Goal: Task Accomplishment & Management: Manage account settings

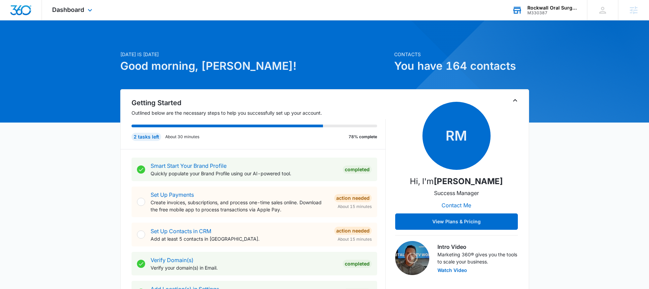
click at [555, 6] on div "Rockwall Oral Surgery" at bounding box center [552, 7] width 50 height 5
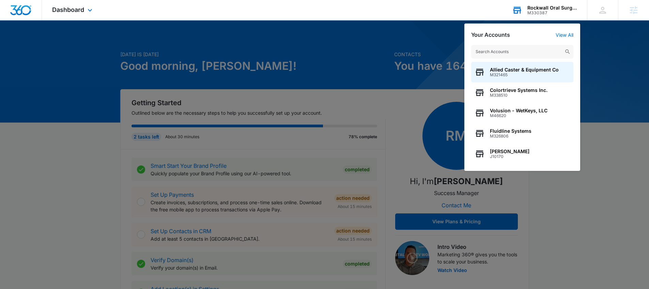
click at [529, 44] on div "Allied Caster & Equipment Co M321465 Colortrieve Systems Inc. M338510 Volusion …" at bounding box center [522, 104] width 116 height 133
click at [522, 47] on input "text" at bounding box center [522, 52] width 102 height 14
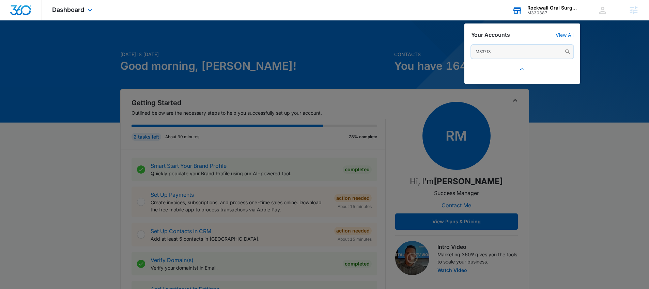
type input "M337136"
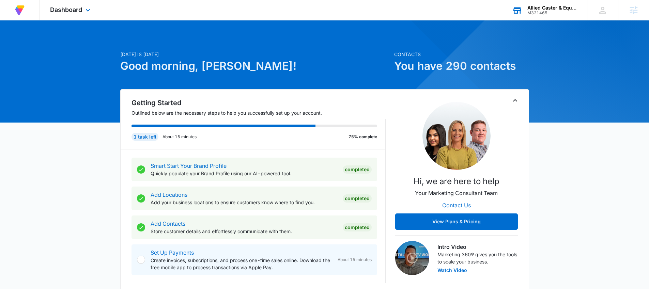
click at [554, 5] on div "Allied Caster & Equipment Co" at bounding box center [552, 7] width 50 height 5
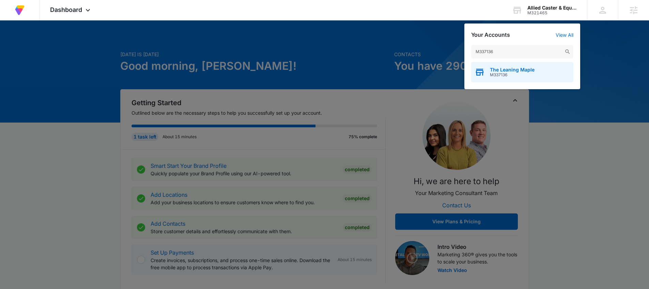
type input "M337136"
click at [529, 67] on span "The Leaning Maple" at bounding box center [512, 69] width 45 height 5
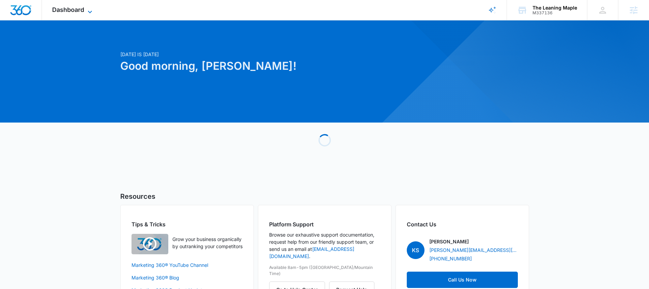
click at [67, 10] on span "Dashboard" at bounding box center [68, 9] width 32 height 7
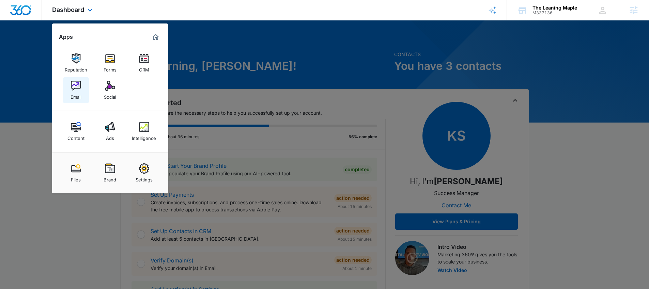
click at [78, 85] on img at bounding box center [76, 86] width 10 height 10
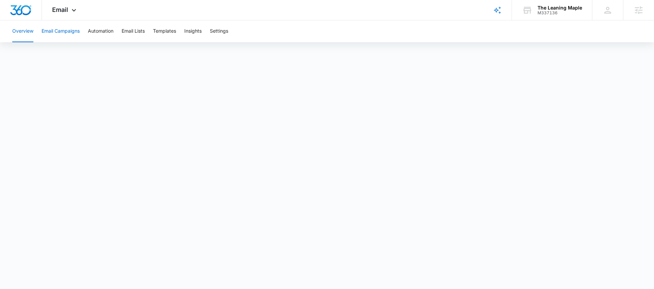
click at [66, 31] on button "Email Campaigns" at bounding box center [61, 31] width 38 height 22
click at [151, 34] on div "Overview Email Campaigns Automation Email Lists Templates Insights Settings" at bounding box center [326, 31] width 637 height 22
click at [156, 31] on button "Templates" at bounding box center [164, 31] width 23 height 22
click at [125, 35] on button "Email Lists" at bounding box center [133, 31] width 23 height 22
click at [168, 32] on button "Templates" at bounding box center [164, 31] width 23 height 22
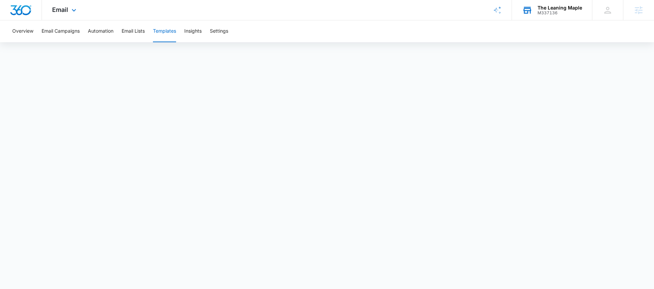
click at [530, 12] on icon at bounding box center [527, 10] width 10 height 10
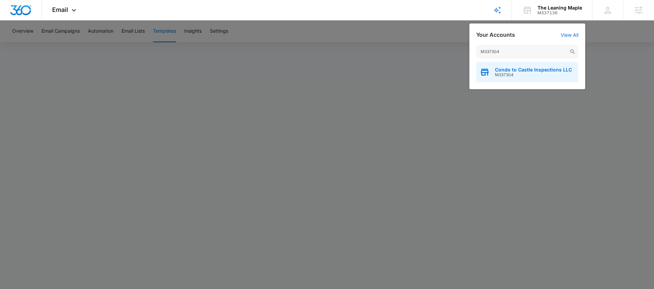
type input "M337304"
click at [514, 72] on span "Condo to Castle Inspections LLC" at bounding box center [533, 69] width 77 height 5
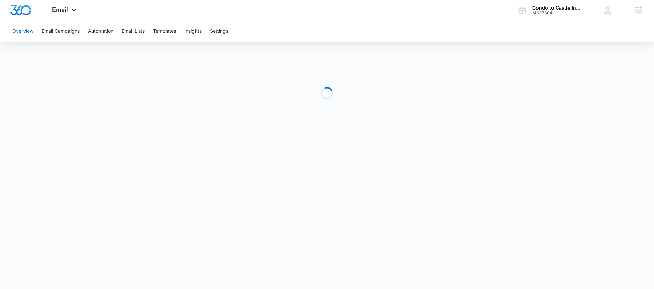
click at [204, 26] on div "Overview Email Campaigns Automation Email Lists Templates Insights Settings" at bounding box center [326, 31] width 637 height 22
click at [64, 13] on div "Email Apps Reputation Forms CRM Email Social Content Ads Intelligence Files Bra…" at bounding box center [65, 10] width 46 height 20
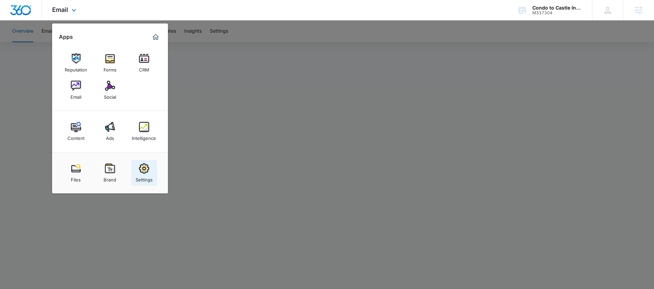
click at [138, 168] on link "Settings" at bounding box center [144, 173] width 26 height 26
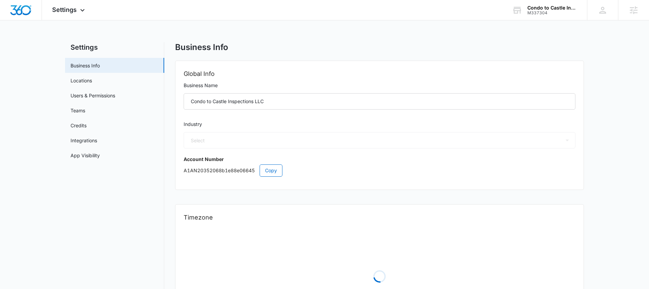
select select "4"
select select "US"
select select "America/Los_Angeles"
click at [66, 9] on span "Settings" at bounding box center [64, 9] width 25 height 7
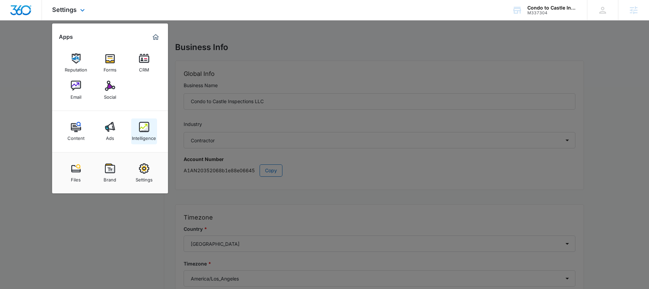
click at [151, 127] on link "Intelligence" at bounding box center [144, 132] width 26 height 26
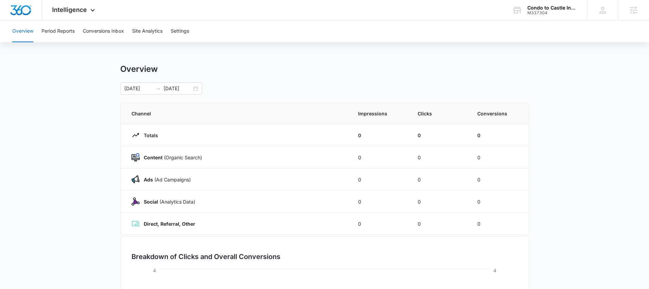
click at [166, 31] on div "Overview Period Reports Conversions Inbox Site Analytics Settings" at bounding box center [324, 31] width 632 height 22
click at [169, 30] on div "Overview Period Reports Conversions Inbox Site Analytics Settings" at bounding box center [324, 31] width 632 height 22
click at [172, 31] on div "Overview Period Reports Conversions Inbox Site Analytics Settings" at bounding box center [324, 31] width 632 height 22
click at [172, 31] on button "Settings" at bounding box center [180, 31] width 18 height 22
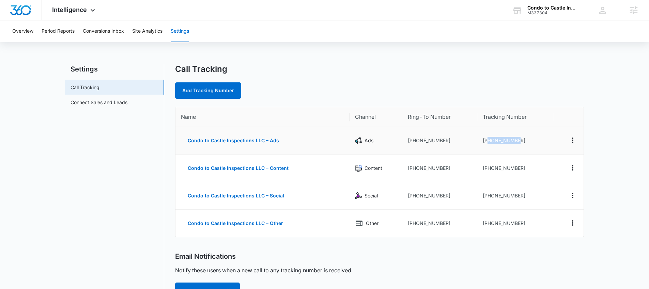
copy td "9492452110"
drag, startPoint x: 489, startPoint y: 140, endPoint x: 520, endPoint y: 142, distance: 31.0
click at [520, 142] on td "+19492452110" at bounding box center [515, 141] width 76 height 28
click at [487, 140] on td "+19492452110" at bounding box center [515, 141] width 76 height 28
drag, startPoint x: 487, startPoint y: 140, endPoint x: 525, endPoint y: 141, distance: 37.5
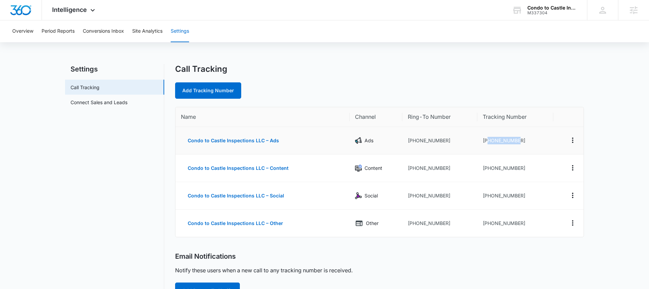
click at [525, 141] on td "+19492452110" at bounding box center [515, 141] width 76 height 28
copy td "9492452110"
